Goal: Task Accomplishment & Management: Use online tool/utility

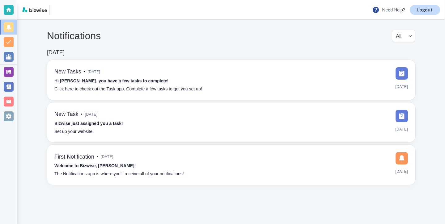
click at [16, 76] on div at bounding box center [8, 72] width 17 height 15
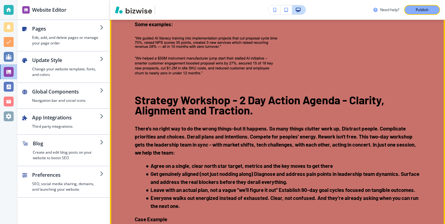
scroll to position [1109, 0]
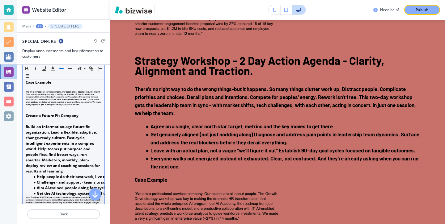
scroll to position [325, 0]
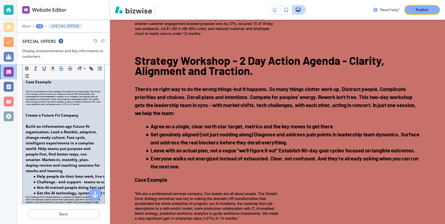
click at [84, 112] on img at bounding box center [64, 101] width 76 height 21
click at [89, 113] on p at bounding box center [64, 102] width 76 height 23
click at [93, 112] on img at bounding box center [64, 101] width 76 height 21
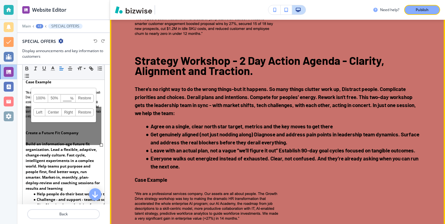
drag, startPoint x: 102, startPoint y: 127, endPoint x: 113, endPoint y: 144, distance: 20.8
click at [113, 144] on div "Website Editor Main +2 SPECIAL OFFERS SPECIAL OFFERS Display announcements and …" at bounding box center [231, 112] width 428 height 224
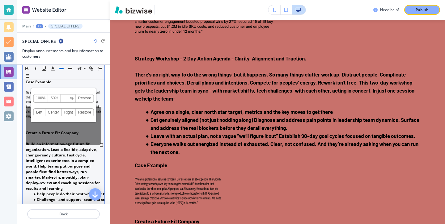
click at [96, 135] on div "100% 50% % Press enter key to apply change! [GEOGRAPHIC_DATA] Left Center Right…" at bounding box center [64, 126] width 76 height 38
click at [95, 136] on p "Create a Future Fit Company" at bounding box center [64, 133] width 76 height 6
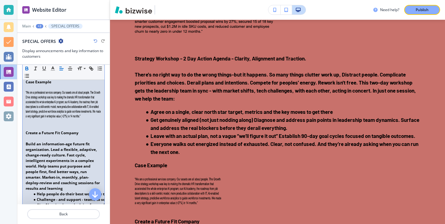
click at [90, 120] on img at bounding box center [64, 110] width 76 height 38
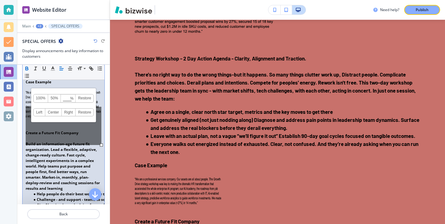
click at [95, 159] on p "Build an information-age future fit organization. Lead a flexible, adaptive, ch…" at bounding box center [64, 167] width 76 height 50
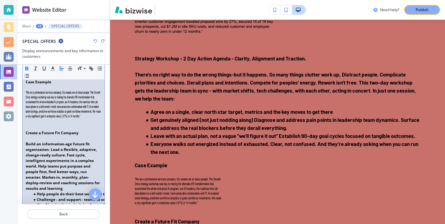
click at [95, 129] on img at bounding box center [64, 110] width 76 height 38
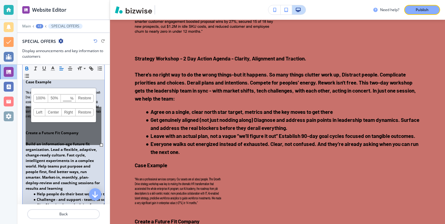
click at [91, 139] on div "100% 50% % Press enter key to apply change! [GEOGRAPHIC_DATA] Left Center Right…" at bounding box center [64, 126] width 76 height 38
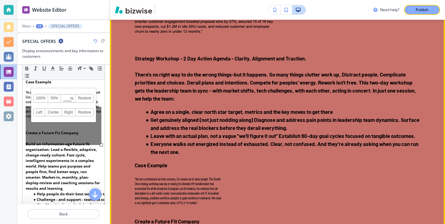
click at [169, 45] on img at bounding box center [207, 19] width 145 height 50
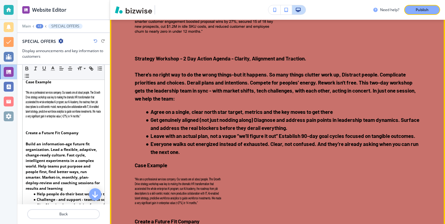
click at [202, 45] on img at bounding box center [207, 19] width 145 height 50
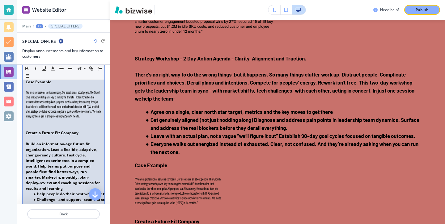
click at [89, 129] on img at bounding box center [64, 110] width 76 height 38
click at [87, 136] on p "Create a Future Fit Company" at bounding box center [64, 133] width 76 height 6
click at [85, 117] on img at bounding box center [64, 110] width 76 height 38
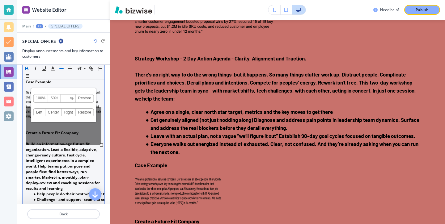
click at [59, 133] on div "100% 50% % Press enter key to apply change! [GEOGRAPHIC_DATA] Left Center Right…" at bounding box center [64, 126] width 76 height 38
click at [80, 165] on strong "Build an information-age future fit organization. Lead a flexible, adaptive, ch…" at bounding box center [63, 167] width 75 height 50
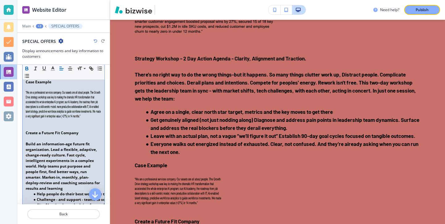
click at [73, 128] on img at bounding box center [64, 110] width 76 height 38
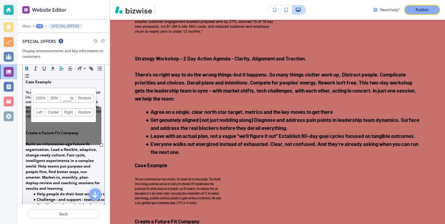
click at [75, 140] on div "100% 50% % Press enter key to apply change! [GEOGRAPHIC_DATA] Left Center Right…" at bounding box center [64, 126] width 76 height 38
click at [91, 136] on p "Create a Future Fit Company" at bounding box center [64, 133] width 76 height 6
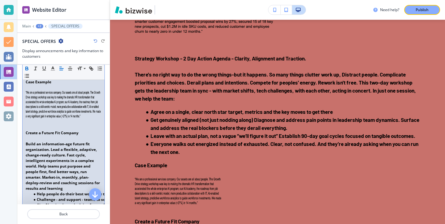
click at [83, 124] on img at bounding box center [64, 110] width 76 height 38
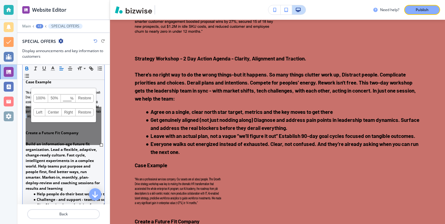
click at [83, 124] on div "100% 50% % Press enter key to apply change! [GEOGRAPHIC_DATA] Left Center Right…" at bounding box center [64, 126] width 76 height 38
click at [83, 129] on div "100% 50% % Press enter key to apply change! [GEOGRAPHIC_DATA] Left Center Right…" at bounding box center [64, 126] width 76 height 38
click at [83, 144] on div "100% 50% % Press enter key to apply change! [GEOGRAPHIC_DATA] Left Center Right…" at bounding box center [64, 126] width 76 height 38
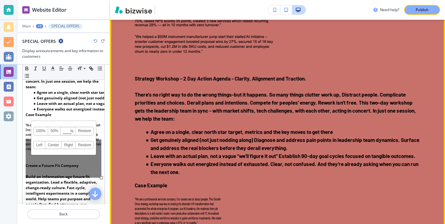
scroll to position [1117, 0]
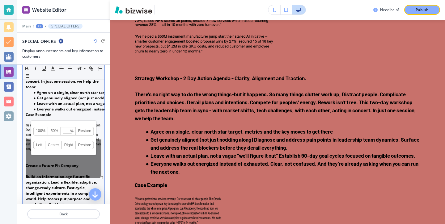
click at [50, 191] on strong "Build an information-age future fit organization. Lead a flexible, adaptive, ch…" at bounding box center [63, 199] width 75 height 50
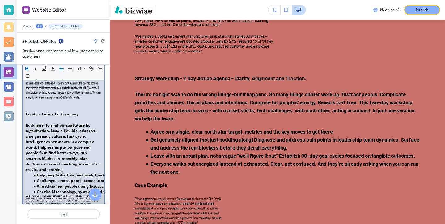
scroll to position [343, 0]
click at [52, 111] on img at bounding box center [64, 92] width 76 height 38
click at [50, 113] on p at bounding box center [64, 93] width 76 height 40
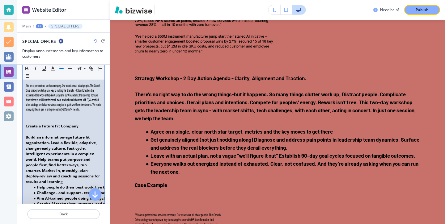
click at [40, 73] on p at bounding box center [64, 70] width 76 height 6
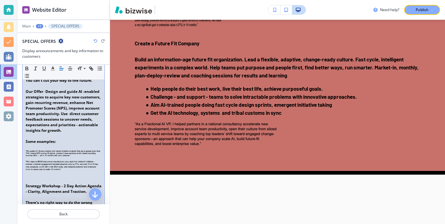
scroll to position [122, 0]
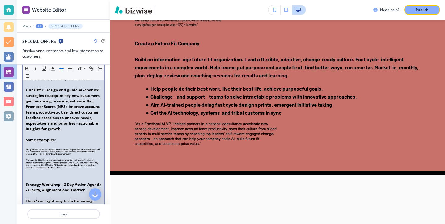
click at [59, 143] on p "Some examples:" at bounding box center [64, 141] width 76 height 6
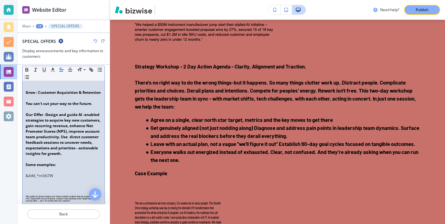
scroll to position [142, 0]
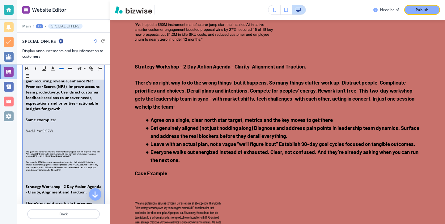
click at [83, 171] on img at bounding box center [64, 164] width 76 height 26
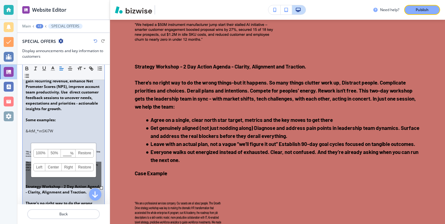
click at [69, 187] on div "100% 50% % Press enter key to apply change! [GEOGRAPHIC_DATA] Left Center Right…" at bounding box center [64, 175] width 76 height 26
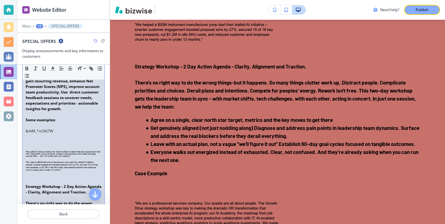
click at [70, 195] on strong "Strategy Workshop - 2 Day Action Agenda - Clarity, Alignment and Traction." at bounding box center [64, 189] width 77 height 11
click at [72, 129] on p at bounding box center [64, 126] width 76 height 6
click at [72, 134] on p "﻿ &4tM_*mSKi7W" at bounding box center [64, 132] width 76 height 6
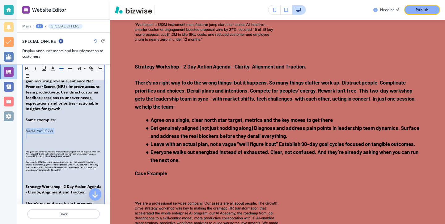
click at [72, 134] on p "﻿ &4tM_*mSKi7W" at bounding box center [64, 132] width 76 height 6
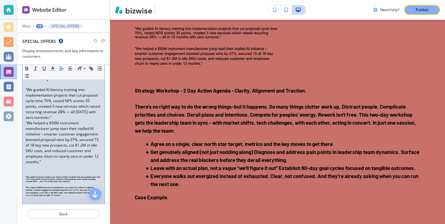
scroll to position [183, 0]
click at [70, 121] on p "“We guided AI literacy training into implementation projects that cut proposal …" at bounding box center [64, 104] width 76 height 33
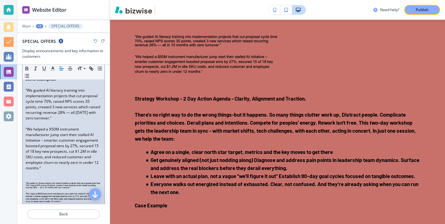
click at [56, 166] on p "“We helped a $50M instrument manufacturer jump start their stalled AI initiativ…" at bounding box center [64, 149] width 76 height 45
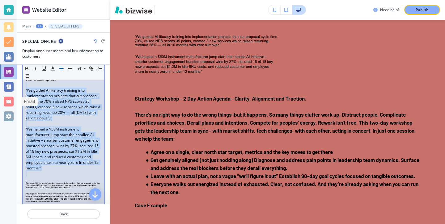
drag, startPoint x: 57, startPoint y: 182, endPoint x: 11, endPoint y: 97, distance: 97.3
click at [11, 97] on div "Website Editor Main +2 SPECIAL OFFERS SPECIAL OFFERS Display announcements and …" at bounding box center [222, 112] width 445 height 224
click at [35, 68] on icon "button" at bounding box center [36, 69] width 6 height 6
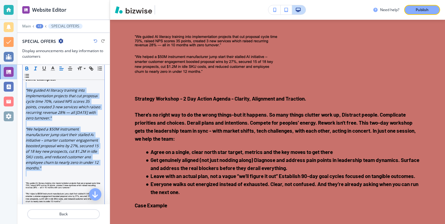
click at [29, 68] on icon "button" at bounding box center [27, 69] width 6 height 6
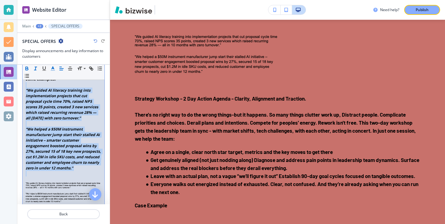
click at [49, 65] on button "button" at bounding box center [53, 68] width 9 height 7
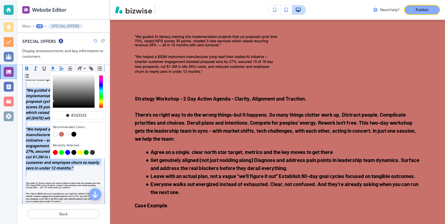
click at [56, 135] on button "button" at bounding box center [55, 134] width 5 height 5
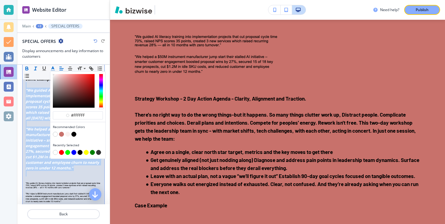
click at [62, 152] on button "button" at bounding box center [61, 152] width 5 height 5
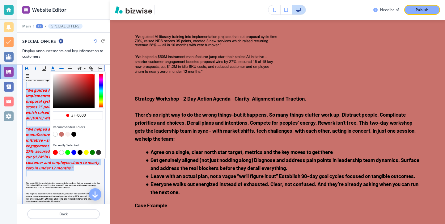
click at [67, 135] on button "button" at bounding box center [67, 134] width 5 height 5
type input "#faf1f0"
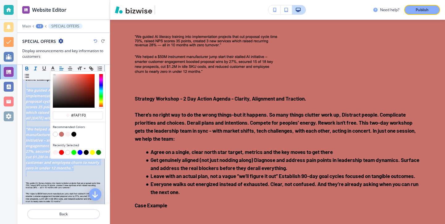
click at [70, 171] on em "“We helped a $50M instrument manufacturer jump start their stalled AI initiativ…" at bounding box center [64, 149] width 76 height 44
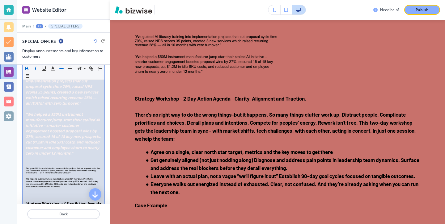
scroll to position [220, 0]
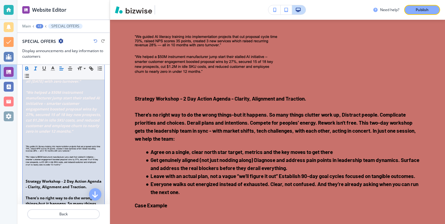
click at [64, 172] on img at bounding box center [64, 159] width 76 height 26
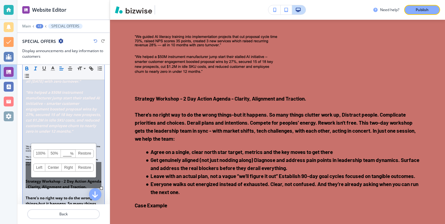
scroll to position [234, 0]
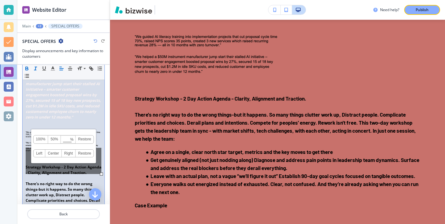
click at [59, 176] on strong "Strategy Workshop - 2 Day Action Agenda - Clarity, Alignment and Traction." at bounding box center [64, 170] width 77 height 11
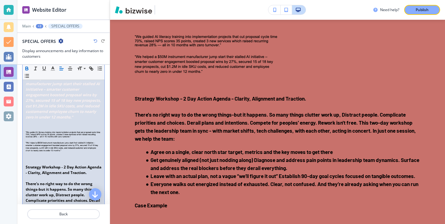
click at [78, 158] on img at bounding box center [64, 144] width 76 height 26
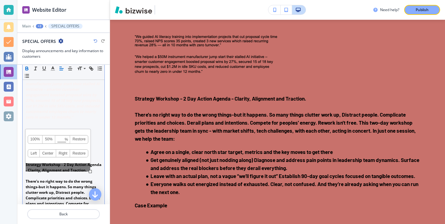
drag, startPoint x: 100, startPoint y: 173, endPoint x: 85, endPoint y: 169, distance: 15.7
click at [89, 170] on div at bounding box center [90, 171] width 3 height 3
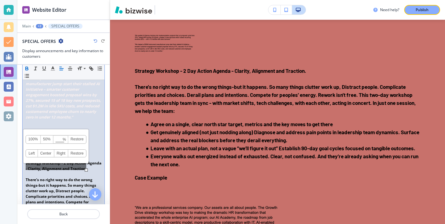
click at [81, 172] on strong "Strategy Workshop - 2 Day Action Agenda - Clarity, Alignment and Traction." at bounding box center [64, 166] width 77 height 11
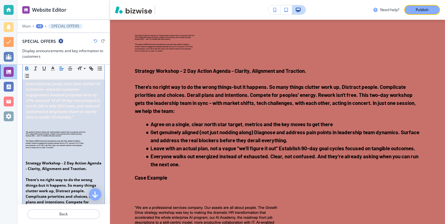
click at [76, 154] on img at bounding box center [56, 142] width 61 height 22
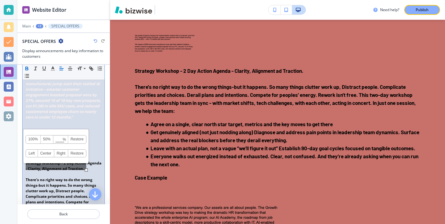
scroll to position [239, 0]
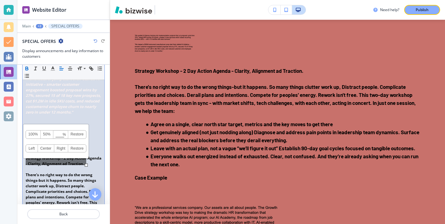
click at [71, 167] on strong "Strategy Workshop - 2 Day Action Agenda - Clarity, Alignment ad Traction." at bounding box center [64, 161] width 77 height 11
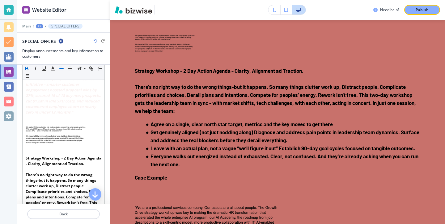
click at [97, 41] on icon "button" at bounding box center [96, 41] width 4 height 4
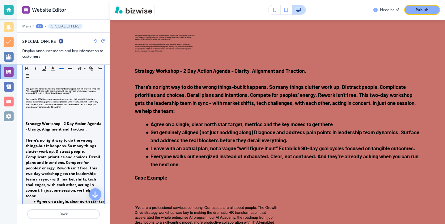
scroll to position [269, 0]
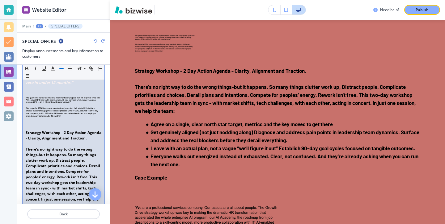
click at [66, 123] on img at bounding box center [64, 110] width 76 height 26
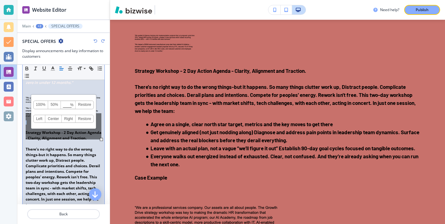
click at [66, 133] on div "100% 50% % Press enter key to apply change! [GEOGRAPHIC_DATA] Left Center Right…" at bounding box center [64, 126] width 76 height 26
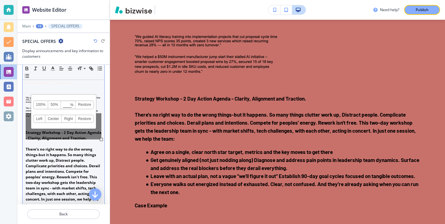
click at [70, 134] on div "100% 50% % Press enter key to apply change! [GEOGRAPHIC_DATA] Left Center Right…" at bounding box center [64, 126] width 76 height 26
click at [72, 135] on div "100% 50% % Press enter key to apply change! [GEOGRAPHIC_DATA] Left Center Right…" at bounding box center [64, 126] width 76 height 26
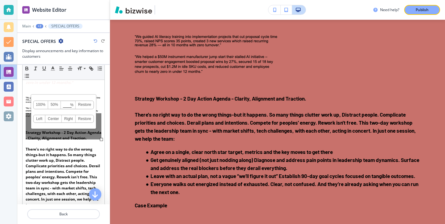
click at [85, 141] on strong "Strategy Workshop - 2 Day Action Agenda - Clarity, Alignment and Traction." at bounding box center [64, 135] width 77 height 11
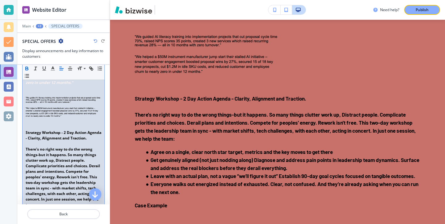
click at [86, 122] on img at bounding box center [64, 110] width 76 height 26
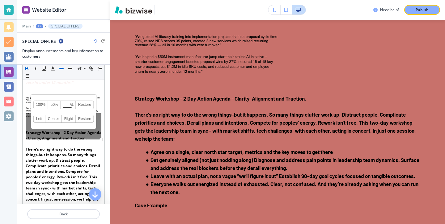
click at [86, 122] on link "Restore" at bounding box center [85, 118] width 18 height 7
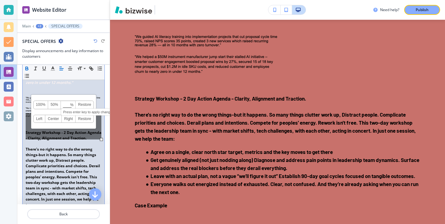
click at [69, 106] on input at bounding box center [68, 105] width 14 height 4
type input "0"
click at [68, 135] on div "100% 50% 0 % Press enter key to apply change! [GEOGRAPHIC_DATA] Left Center Rig…" at bounding box center [64, 126] width 76 height 26
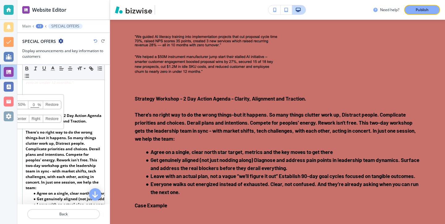
drag, startPoint x: 100, startPoint y: 139, endPoint x: 34, endPoint y: 122, distance: 68.7
click at [34, 122] on div "100% 50% 0 % Press enter key to apply change! [GEOGRAPHIC_DATA] Left Center Rig…" at bounding box center [31, 117] width 11 height 9
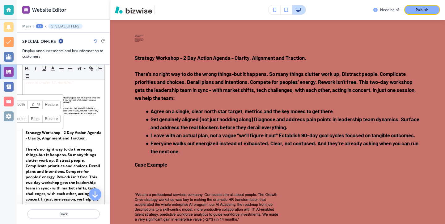
click at [66, 141] on p "Strategy Workshop - 2 Day Action Agenda - Clarity, Alignment and Traction." at bounding box center [64, 135] width 76 height 11
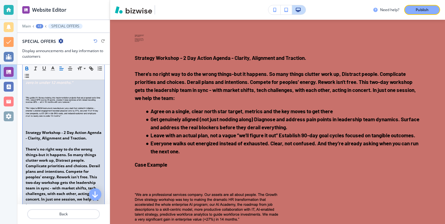
click at [32, 123] on img at bounding box center [64, 110] width 76 height 26
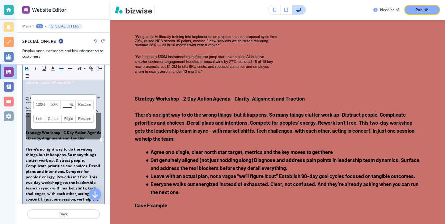
click at [95, 40] on icon "button" at bounding box center [96, 41] width 4 height 4
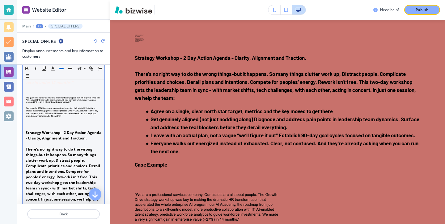
click at [66, 147] on p at bounding box center [64, 144] width 76 height 6
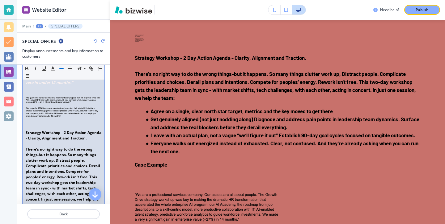
click at [60, 86] on p "“We helped a $50M instrument manufacturer jump start their stalled AI initiativ…" at bounding box center [64, 63] width 76 height 45
click at [58, 118] on img at bounding box center [64, 110] width 76 height 26
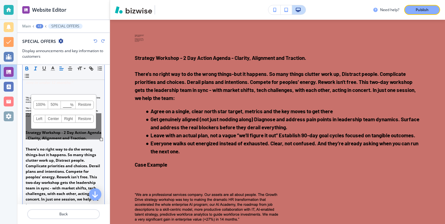
click at [52, 128] on div "100% 50% % Press enter key to apply change! [GEOGRAPHIC_DATA] Left Center Right…" at bounding box center [63, 112] width 65 height 34
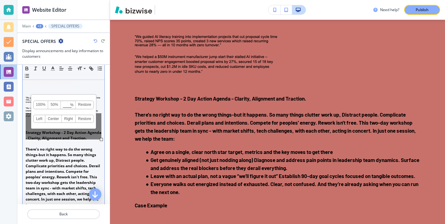
click at [72, 131] on div "100% 50% % Press enter key to apply change! [GEOGRAPHIC_DATA] Left Center Right…" at bounding box center [64, 126] width 76 height 26
click at [103, 142] on div "Grow : Customer Acquisition & Retention You can't cut your way to the future. ﻿…" at bounding box center [64, 145] width 82 height 471
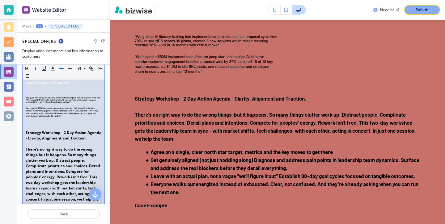
click at [89, 123] on img at bounding box center [64, 110] width 76 height 26
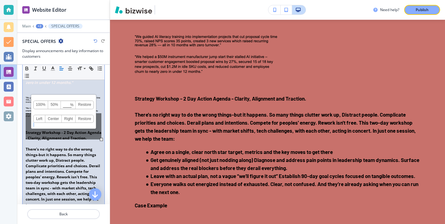
click at [88, 124] on div "100% 50% % Press enter key to apply change! [GEOGRAPHIC_DATA] Left Center Right…" at bounding box center [63, 112] width 65 height 34
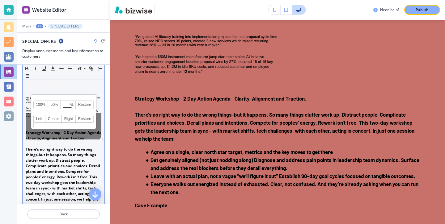
click at [88, 124] on div "100% 50% % Press enter key to apply change! [GEOGRAPHIC_DATA] Left Center Right…" at bounding box center [63, 112] width 65 height 34
click at [88, 139] on div "100% 50% % Press enter key to apply change! [GEOGRAPHIC_DATA] Left Center Right…" at bounding box center [64, 126] width 76 height 26
click at [89, 136] on div "100% 50% % Press enter key to apply change! [GEOGRAPHIC_DATA] Left Center Right…" at bounding box center [64, 126] width 76 height 26
drag, startPoint x: 92, startPoint y: 136, endPoint x: 84, endPoint y: 136, distance: 8.0
click at [84, 136] on div "100% 50% % Press enter key to apply change! [GEOGRAPHIC_DATA] Left Center Right…" at bounding box center [64, 126] width 76 height 26
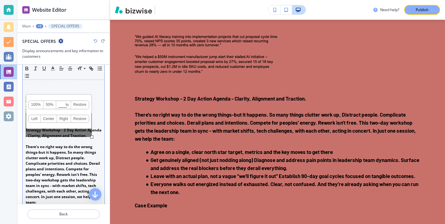
drag, startPoint x: 101, startPoint y: 139, endPoint x: 91, endPoint y: 136, distance: 10.6
click at [91, 136] on div at bounding box center [91, 137] width 3 height 3
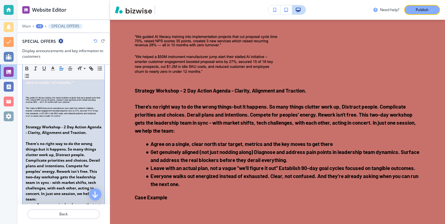
click at [98, 123] on img at bounding box center [64, 110] width 76 height 26
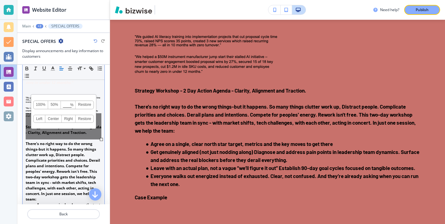
click at [101, 138] on div at bounding box center [101, 139] width 3 height 3
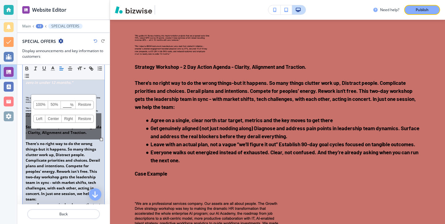
click at [93, 141] on p at bounding box center [64, 139] width 76 height 6
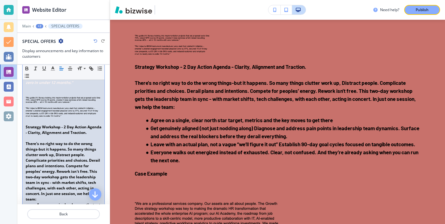
click at [87, 122] on img at bounding box center [64, 110] width 76 height 26
click at [79, 165] on strong "There's no right way to do the wrong things-but it happens. So many things clut…" at bounding box center [63, 171] width 75 height 61
click at [75, 123] on img at bounding box center [64, 110] width 76 height 26
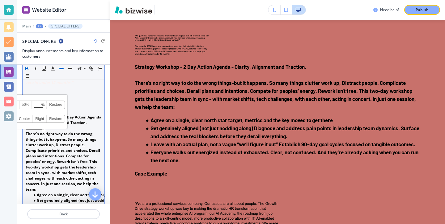
drag, startPoint x: 101, startPoint y: 139, endPoint x: 44, endPoint y: 130, distance: 58.5
click at [44, 129] on div at bounding box center [43, 129] width 3 height 3
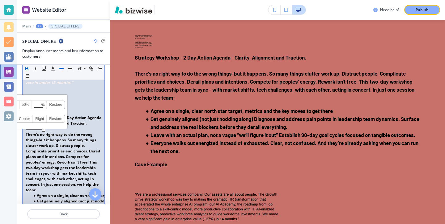
click at [59, 132] on p at bounding box center [64, 129] width 76 height 6
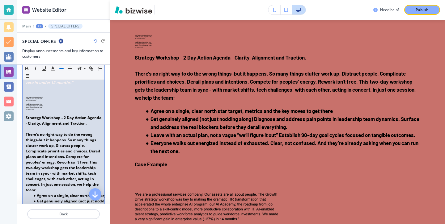
click at [38, 97] on p at bounding box center [64, 94] width 76 height 6
click at [38, 113] on img at bounding box center [35, 105] width 18 height 17
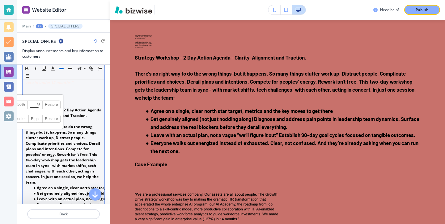
drag, startPoint x: 44, startPoint y: 129, endPoint x: 28, endPoint y: 114, distance: 21.7
click at [28, 114] on div "100% 50% % Press enter key to apply change! [GEOGRAPHIC_DATA] Left Center Right…" at bounding box center [30, 117] width 9 height 9
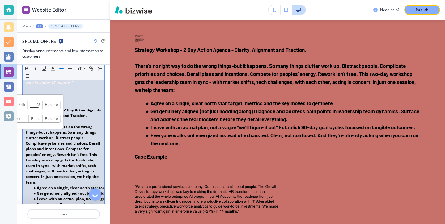
click at [58, 167] on strong "There's no right way to do the wrong things-but it happens. So many things clut…" at bounding box center [63, 154] width 75 height 61
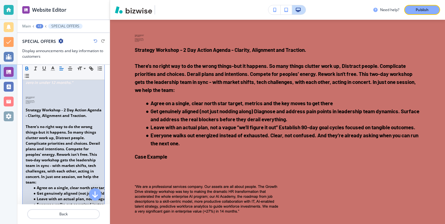
click at [31, 106] on img at bounding box center [30, 101] width 9 height 9
click at [44, 148] on strong "There's no right way to do the wrong things-but it happens. So many things clut…" at bounding box center [63, 154] width 75 height 61
click at [36, 108] on p at bounding box center [64, 102] width 76 height 11
click at [32, 106] on img at bounding box center [30, 101] width 9 height 9
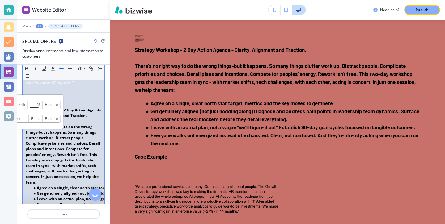
click at [39, 118] on strong "Strategy Workshop - 2 Day Action Agenda - Clarity, Alignment and Traction." at bounding box center [64, 113] width 77 height 11
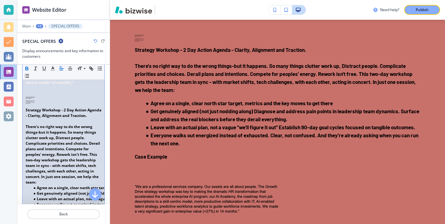
click at [40, 108] on p at bounding box center [64, 102] width 76 height 11
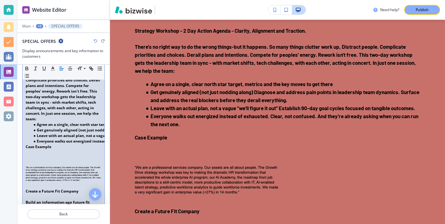
scroll to position [347, 0]
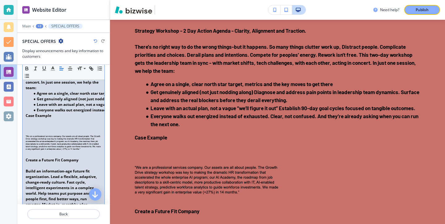
click at [68, 156] on img at bounding box center [64, 145] width 76 height 21
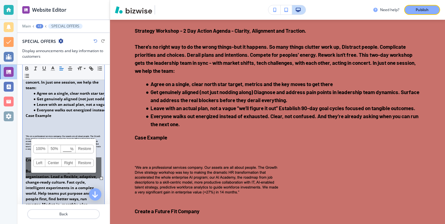
click at [62, 192] on strong "Build an information-age future fit organization. Lead a flexible, adaptive, ch…" at bounding box center [63, 194] width 75 height 50
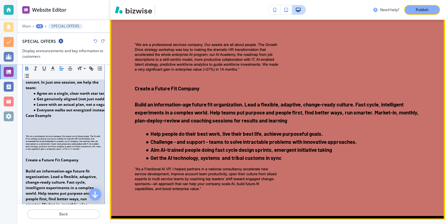
scroll to position [1337, 0]
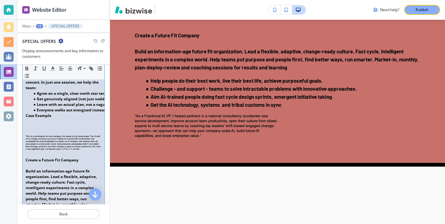
click at [54, 124] on p at bounding box center [64, 122] width 76 height 6
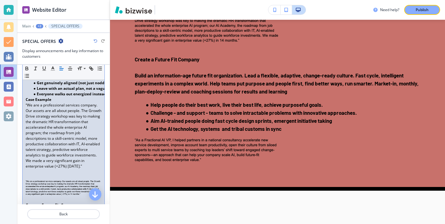
scroll to position [374, 0]
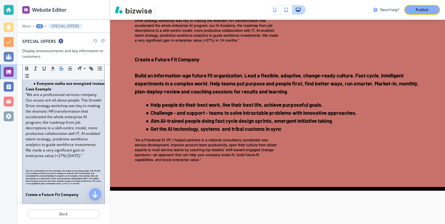
click at [51, 92] on strong "Case Example" at bounding box center [39, 89] width 26 height 5
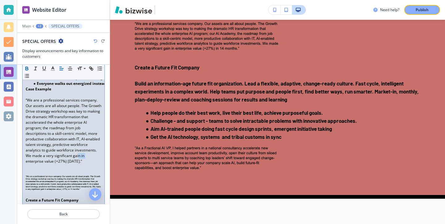
drag, startPoint x: 98, startPoint y: 180, endPoint x: 79, endPoint y: 177, distance: 19.7
click at [78, 164] on p "“We are a professional services company. Our assets are all about people. The G…" at bounding box center [64, 131] width 76 height 67
click at [98, 164] on p "“We are a professional services company. Our assets are all about people. The G…" at bounding box center [64, 131] width 76 height 67
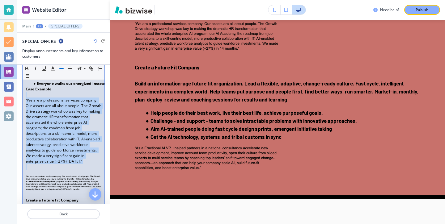
drag, startPoint x: 98, startPoint y: 182, endPoint x: 28, endPoint y: 119, distance: 94.4
click at [28, 119] on div "Grow : Customer Acquisition & Retention You can't cut your way to the future. ﻿…" at bounding box center [64, 54] width 82 height 499
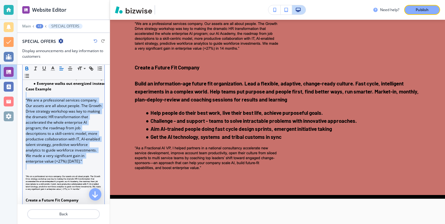
click at [28, 66] on icon "button" at bounding box center [27, 69] width 6 height 6
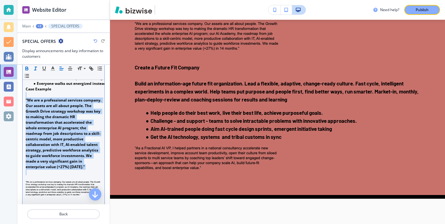
click at [35, 67] on line "button" at bounding box center [36, 67] width 2 height 0
click at [51, 67] on icon "button" at bounding box center [53, 69] width 6 height 6
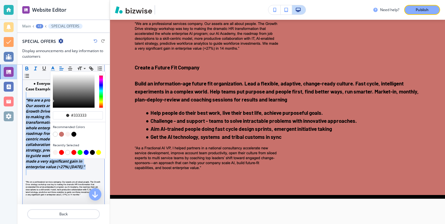
click at [68, 135] on button "button" at bounding box center [67, 134] width 5 height 5
type input "#faf1f0"
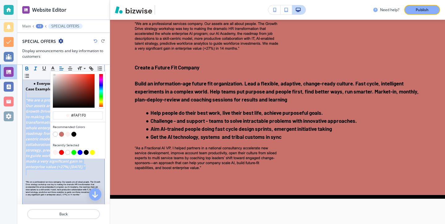
click at [82, 170] on em "“We are a professional services company. Our assets are all about people. The G…" at bounding box center [64, 134] width 77 height 72
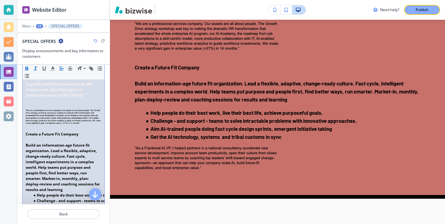
scroll to position [447, 0]
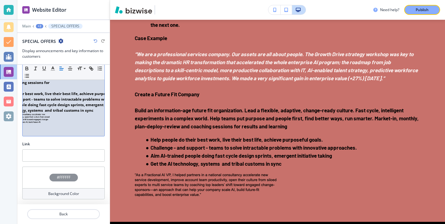
scroll to position [0, 57]
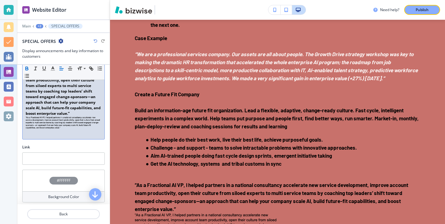
scroll to position [566, 0]
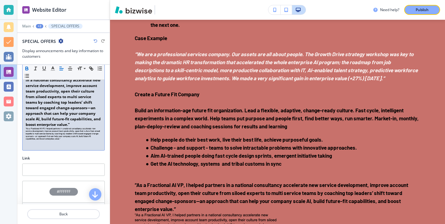
drag, startPoint x: 23, startPoint y: 100, endPoint x: 96, endPoint y: 154, distance: 90.7
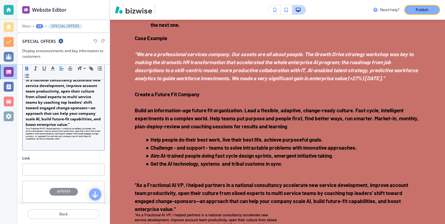
click at [28, 70] on icon "button" at bounding box center [27, 69] width 6 height 6
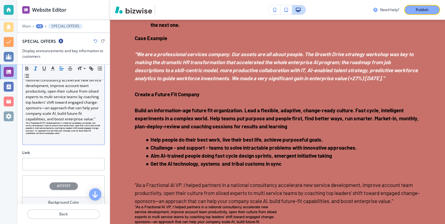
click at [34, 69] on icon "button" at bounding box center [36, 69] width 6 height 6
click at [79, 66] on icon at bounding box center [79, 69] width 7 height 6
click at [54, 69] on polyline "button" at bounding box center [53, 68] width 2 height 2
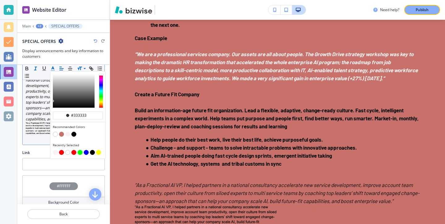
click at [67, 135] on button "button" at bounding box center [67, 134] width 5 height 5
type input "#faf1f0"
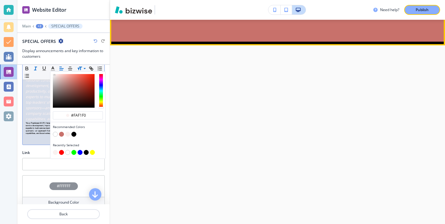
scroll to position [1480, 0]
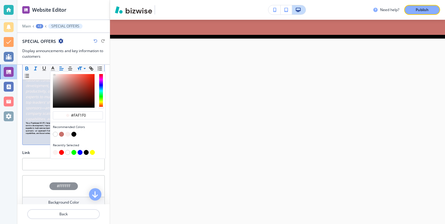
click at [24, 65] on button "button" at bounding box center [27, 68] width 9 height 7
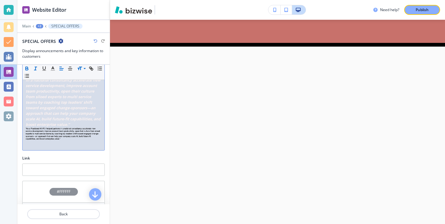
click at [73, 146] on img at bounding box center [64, 137] width 76 height 18
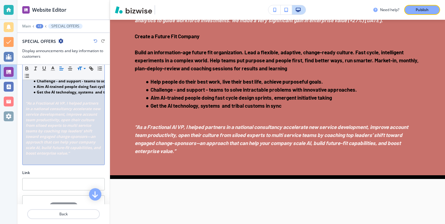
scroll to position [587, 0]
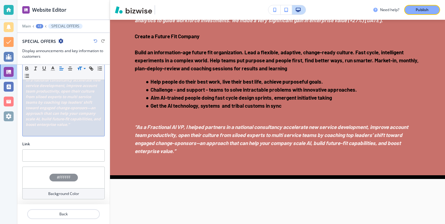
drag, startPoint x: 76, startPoint y: 131, endPoint x: 20, endPoint y: 82, distance: 74.7
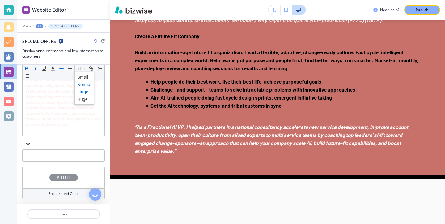
click at [84, 91] on span at bounding box center [84, 91] width 14 height 7
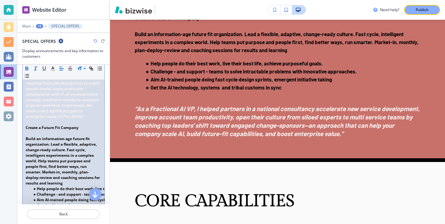
scroll to position [430, 0]
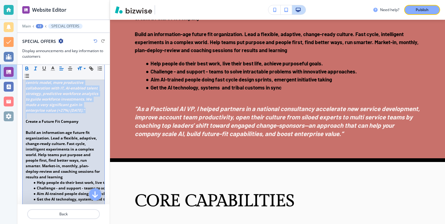
drag, startPoint x: 87, startPoint y: 143, endPoint x: 59, endPoint y: 68, distance: 79.1
click at [59, 68] on div "Small Normal Large Huge Grow : Customer Acquisition & Retention You can't cut y…" at bounding box center [63, 15] width 83 height 564
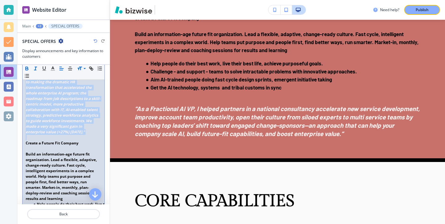
scroll to position [374, 0]
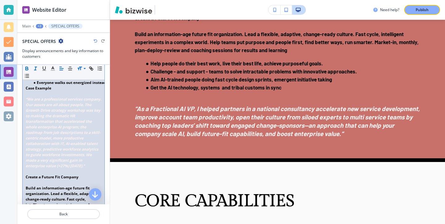
click at [32, 97] on p at bounding box center [64, 94] width 76 height 6
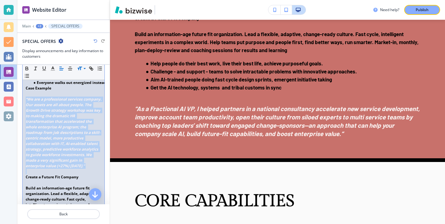
drag, startPoint x: 26, startPoint y: 121, endPoint x: 56, endPoint y: 198, distance: 83.1
click at [56, 198] on div "Grow : Customer Acquisition & Retention You can't cut your way to the future. ﻿…" at bounding box center [64, 78] width 82 height 548
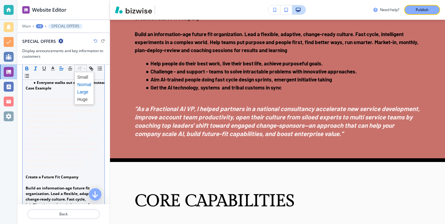
click at [83, 90] on span at bounding box center [84, 91] width 14 height 7
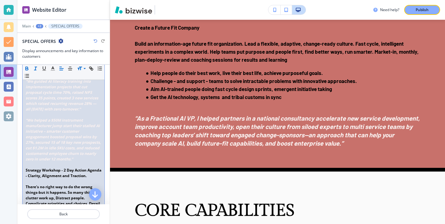
scroll to position [199, 0]
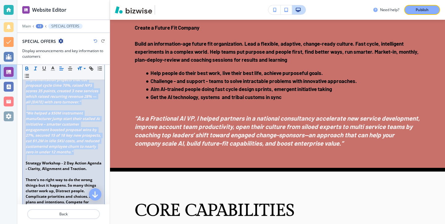
drag, startPoint x: 81, startPoint y: 173, endPoint x: 22, endPoint y: 85, distance: 105.1
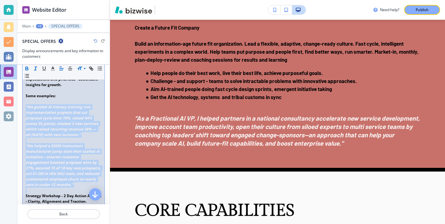
scroll to position [156, 0]
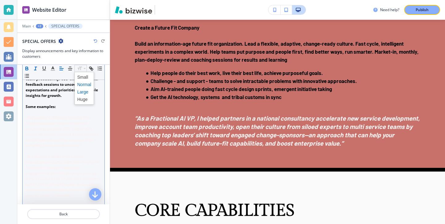
click at [87, 92] on span at bounding box center [84, 91] width 14 height 7
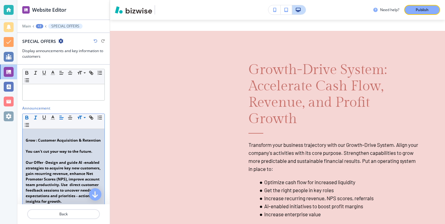
scroll to position [2282, 0]
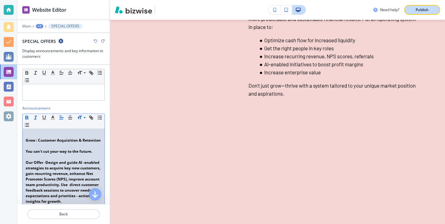
click at [436, 13] on button "Publish" at bounding box center [422, 10] width 36 height 10
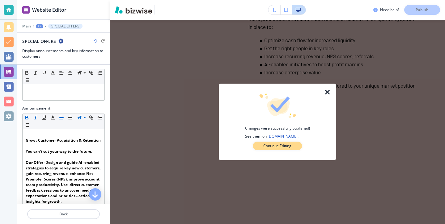
click at [284, 147] on p "Continue Editing" at bounding box center [277, 146] width 28 height 6
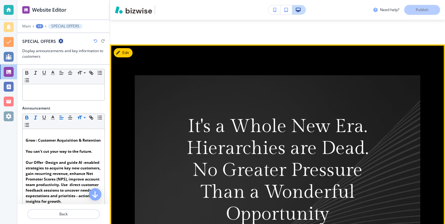
scroll to position [266, 0]
